Goal: Task Accomplishment & Management: Use online tool/utility

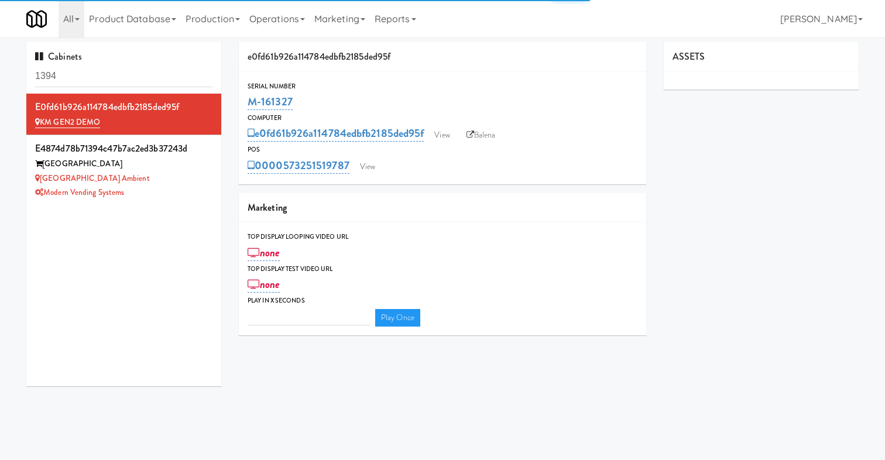
type input "3"
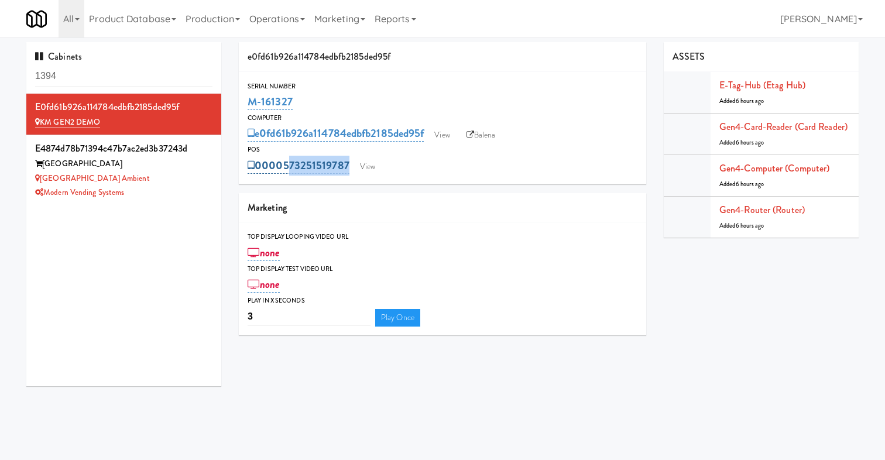
drag, startPoint x: 408, startPoint y: 167, endPoint x: 282, endPoint y: 170, distance: 125.9
click at [282, 170] on div "0000573251519787 View" at bounding box center [443, 166] width 390 height 20
copy div "[CREDIT_CARD_NUMBER] View"
click at [397, 170] on div "0000573251519787 View" at bounding box center [443, 166] width 390 height 20
click at [371, 164] on link "View" at bounding box center [367, 167] width 27 height 18
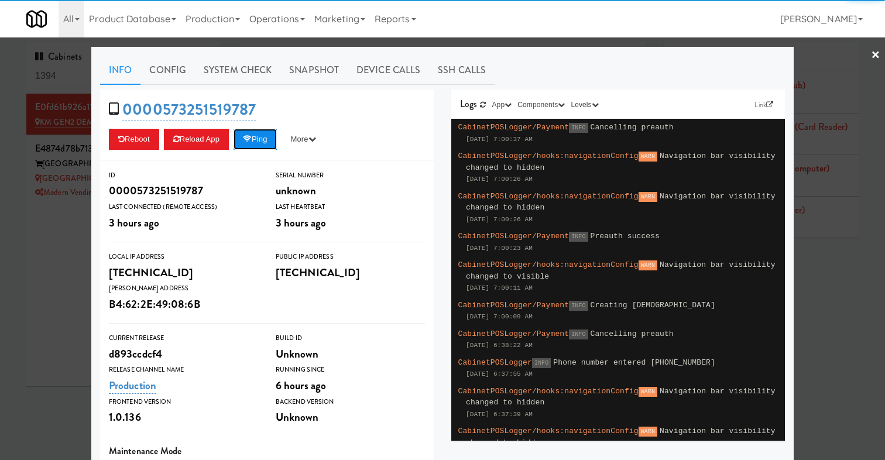
click at [266, 136] on button "Ping" at bounding box center [255, 139] width 43 height 21
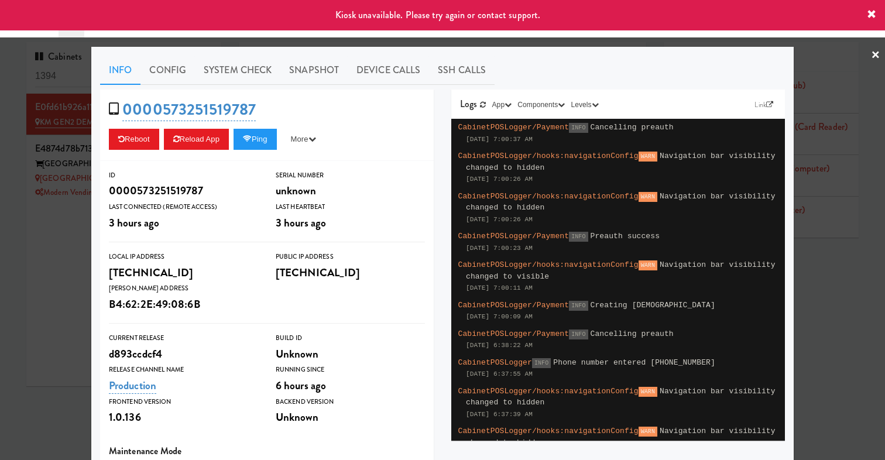
click at [67, 228] on div at bounding box center [442, 230] width 885 height 460
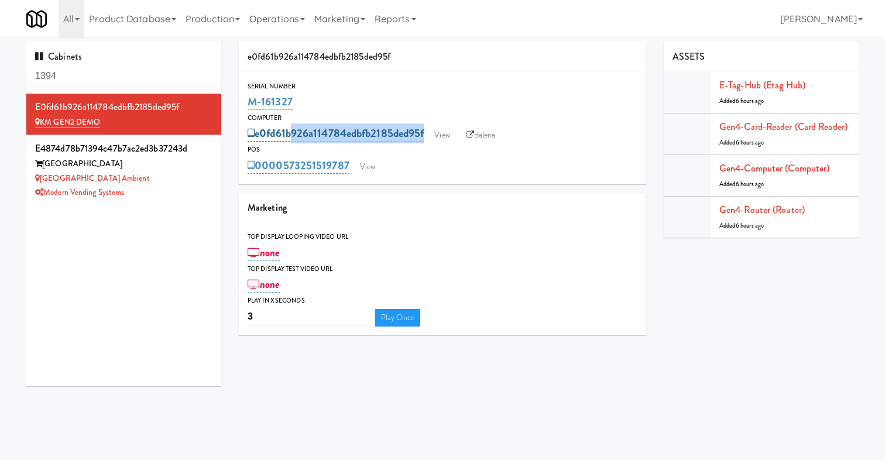
drag, startPoint x: 559, startPoint y: 133, endPoint x: 290, endPoint y: 126, distance: 268.2
click at [290, 126] on div "e0fd61b926a114784edbfb2185ded95f View Balena" at bounding box center [443, 134] width 390 height 20
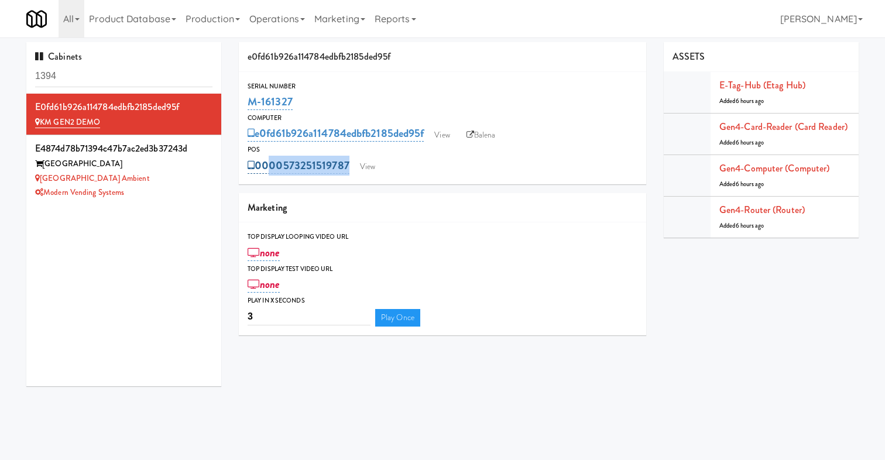
drag, startPoint x: 439, startPoint y: 167, endPoint x: 262, endPoint y: 167, distance: 177.4
click at [262, 167] on div "0000573251519787 View" at bounding box center [443, 166] width 390 height 20
copy div "000573251519787 View"
